Goal: Information Seeking & Learning: Learn about a topic

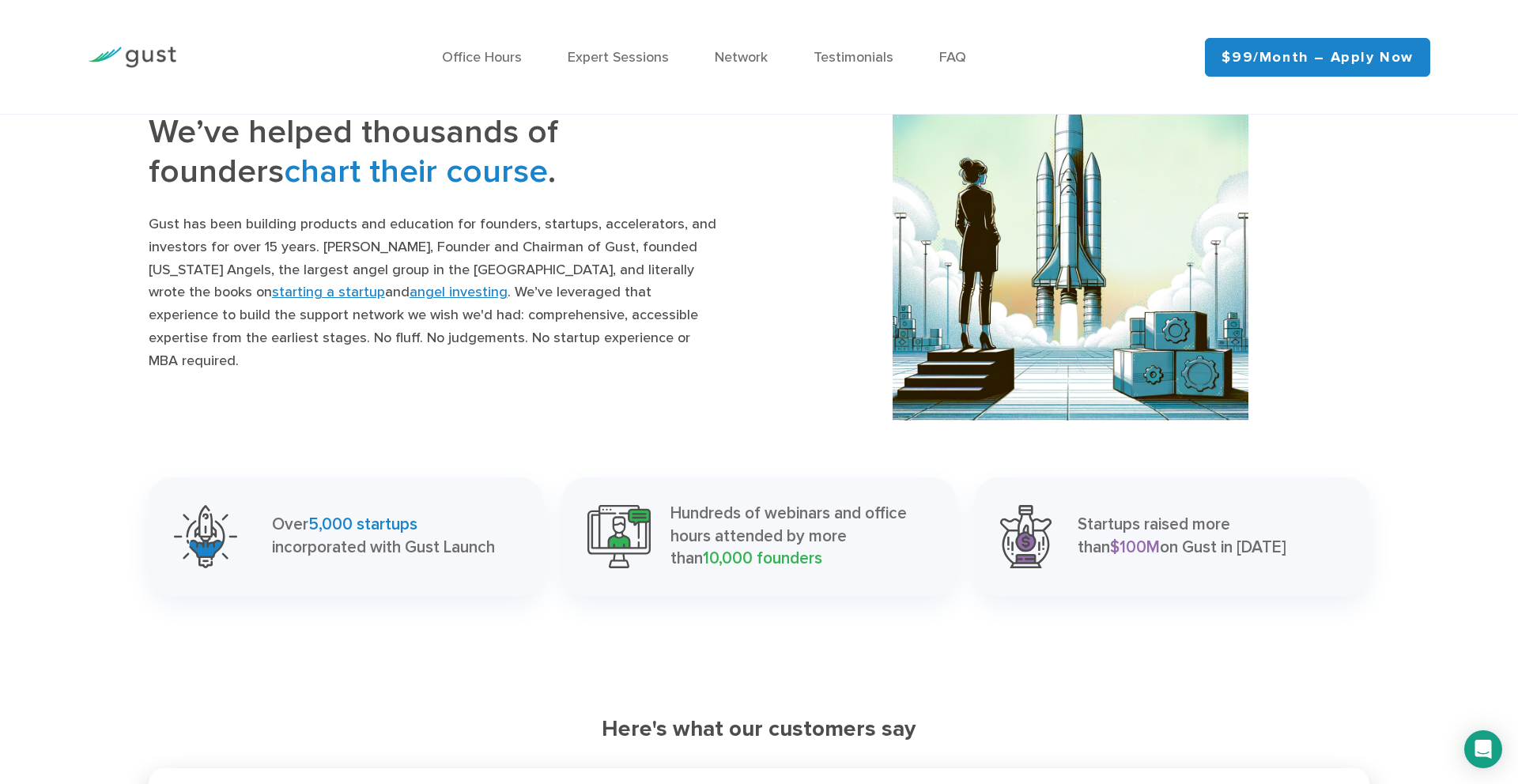
scroll to position [1696, 0]
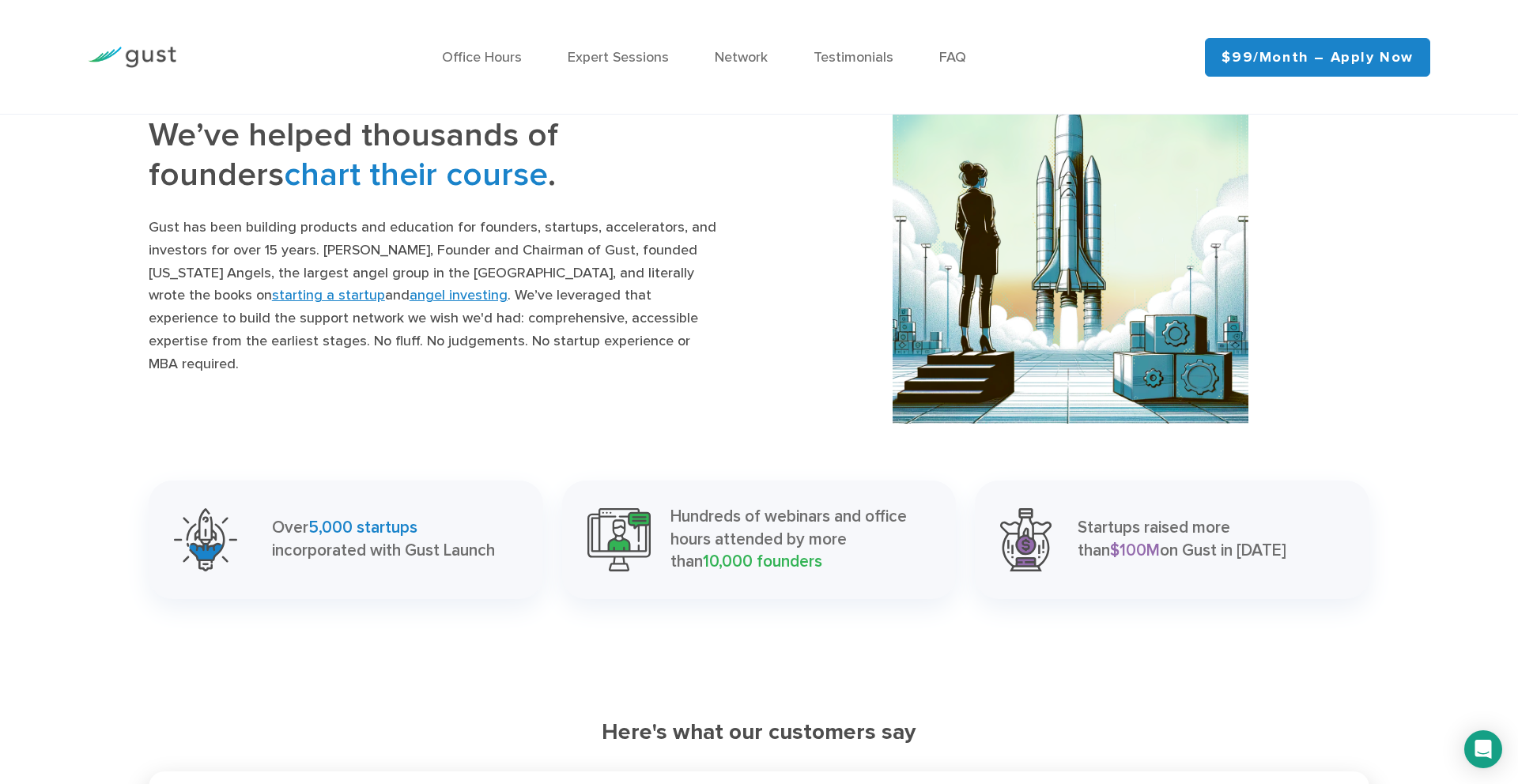
click at [409, 304] on link "angel investing" at bounding box center [458, 294] width 98 height 16
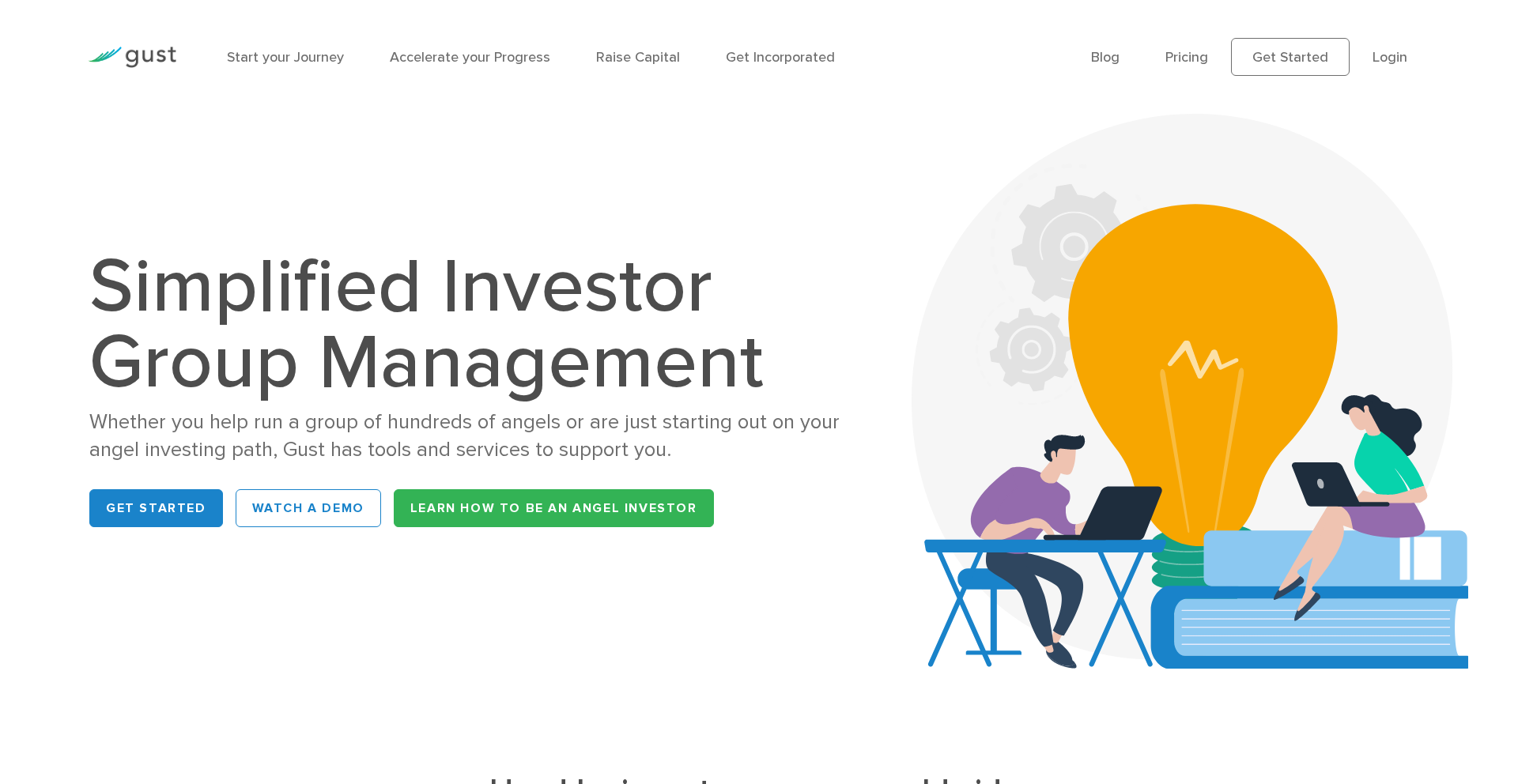
click at [167, 62] on img at bounding box center [132, 58] width 88 height 21
